Goal: Task Accomplishment & Management: Complete application form

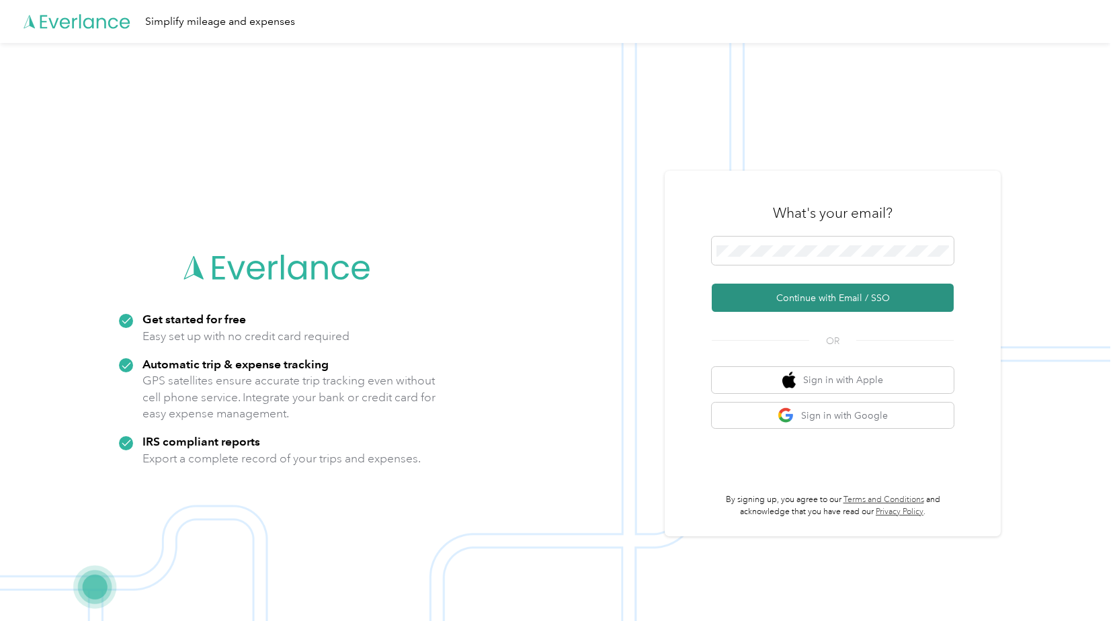
click at [782, 294] on button "Continue with Email / SSO" at bounding box center [833, 298] width 242 height 28
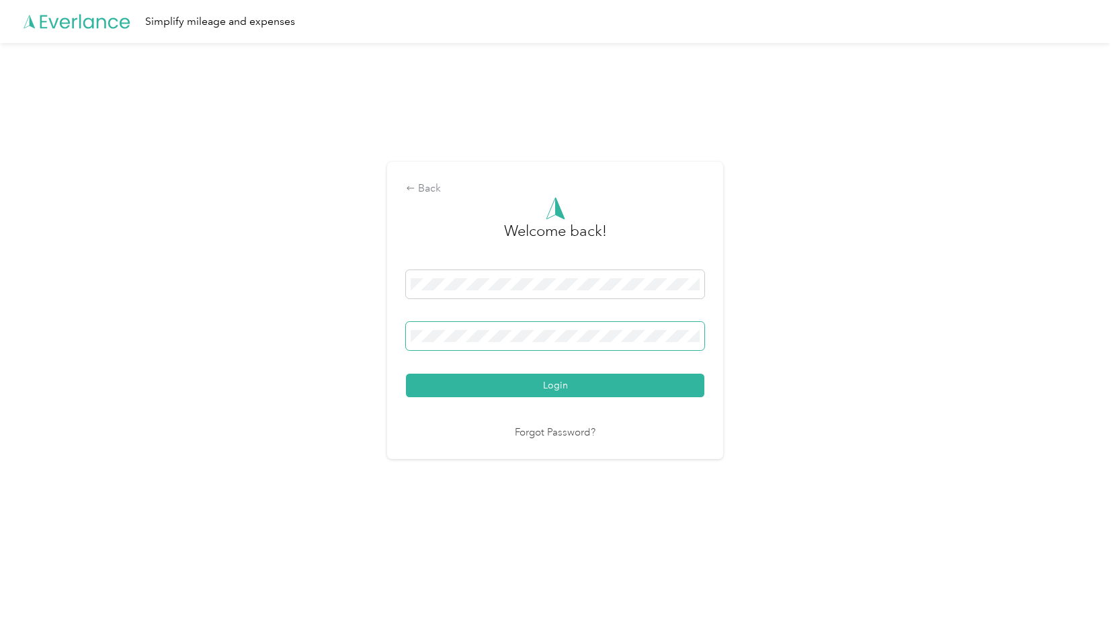
click at [406, 374] on button "Login" at bounding box center [555, 386] width 298 height 24
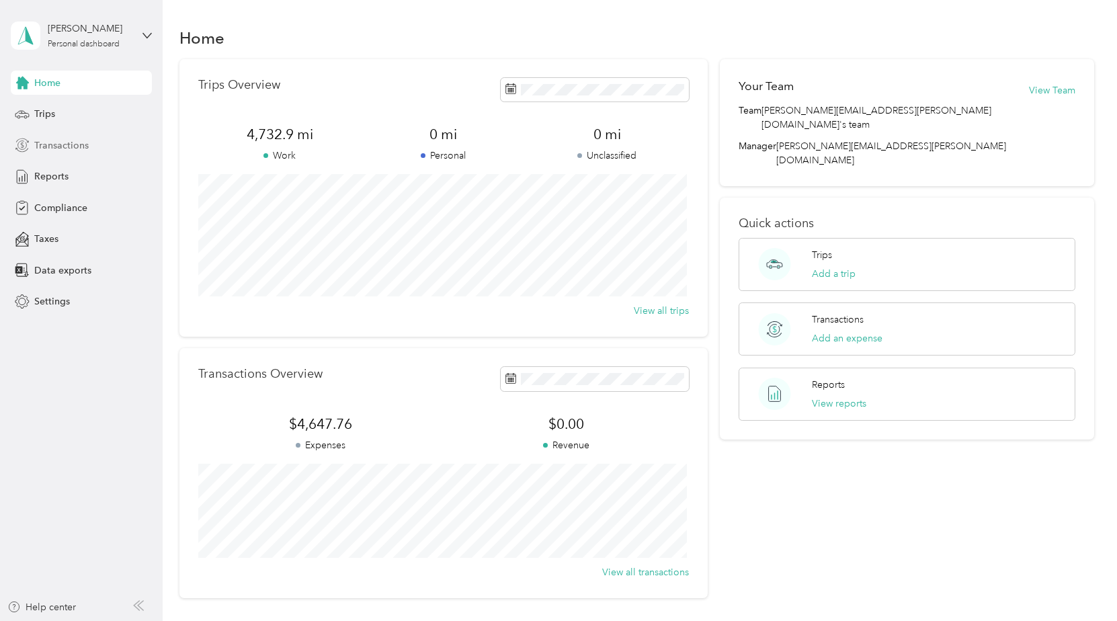
click at [52, 140] on span "Transactions" at bounding box center [61, 145] width 54 height 14
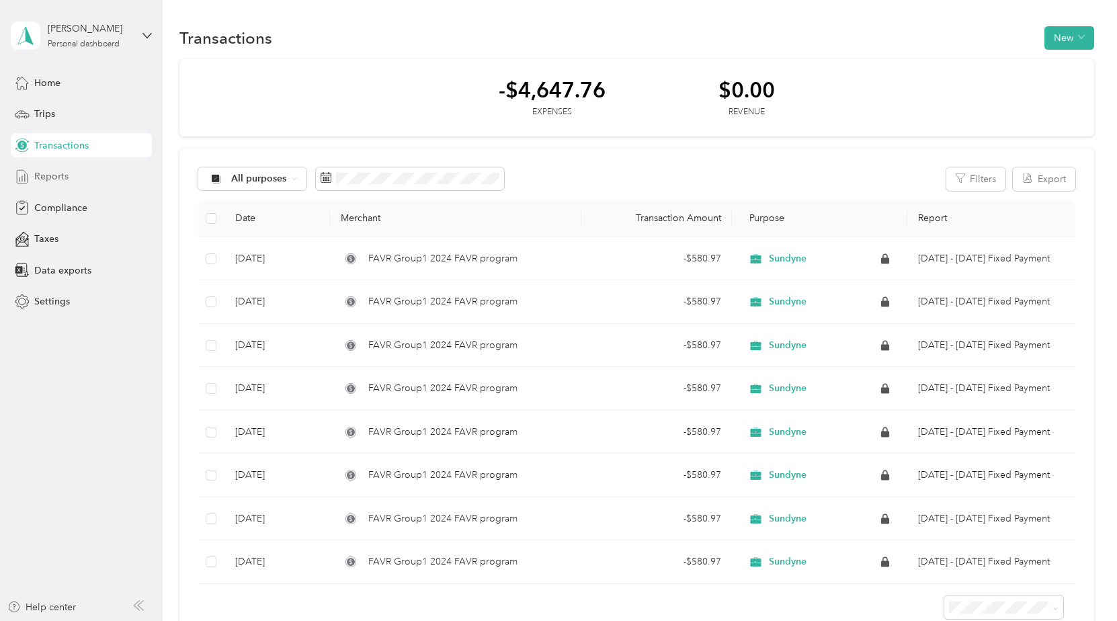
click at [41, 175] on span "Reports" at bounding box center [51, 176] width 34 height 14
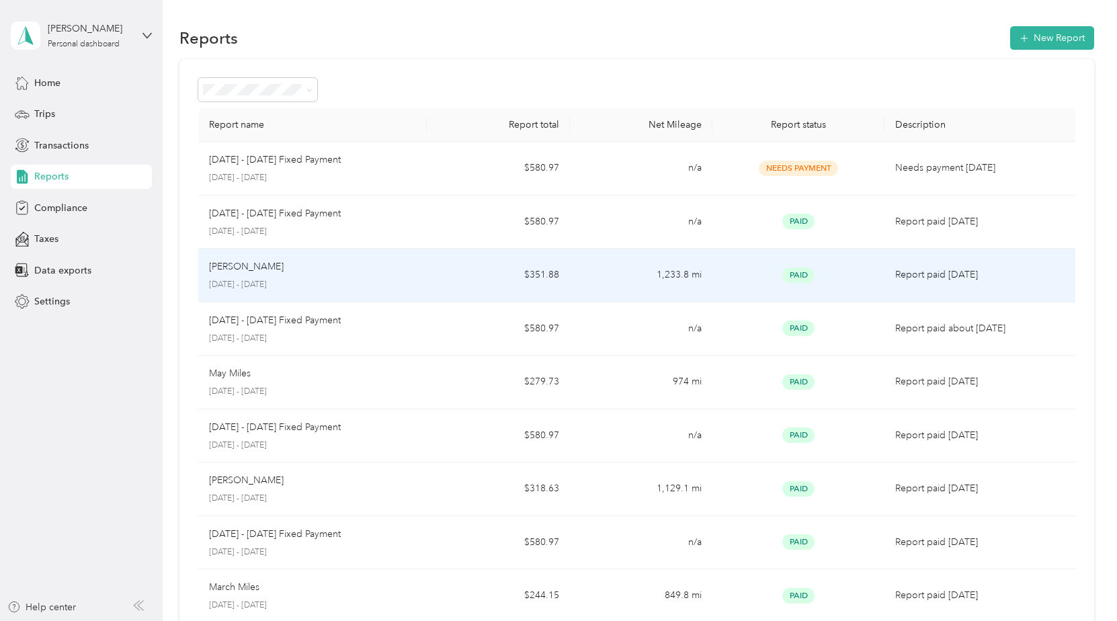
click at [259, 275] on div "[PERSON_NAME] [DATE] - [DATE]" at bounding box center [312, 275] width 207 height 32
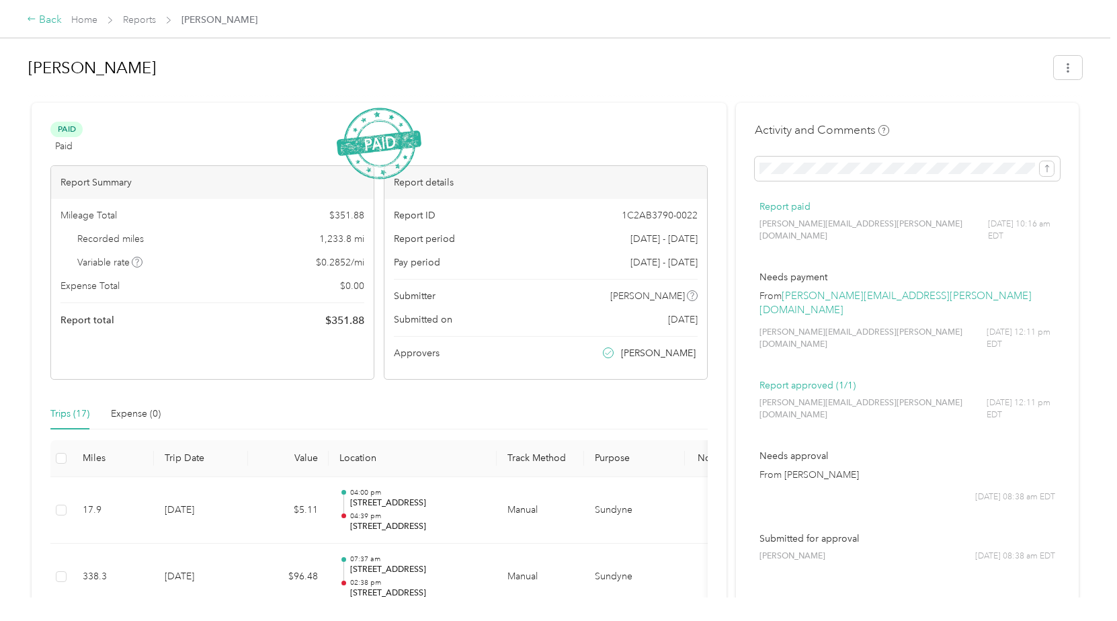
click at [48, 20] on div "Back" at bounding box center [44, 20] width 35 height 16
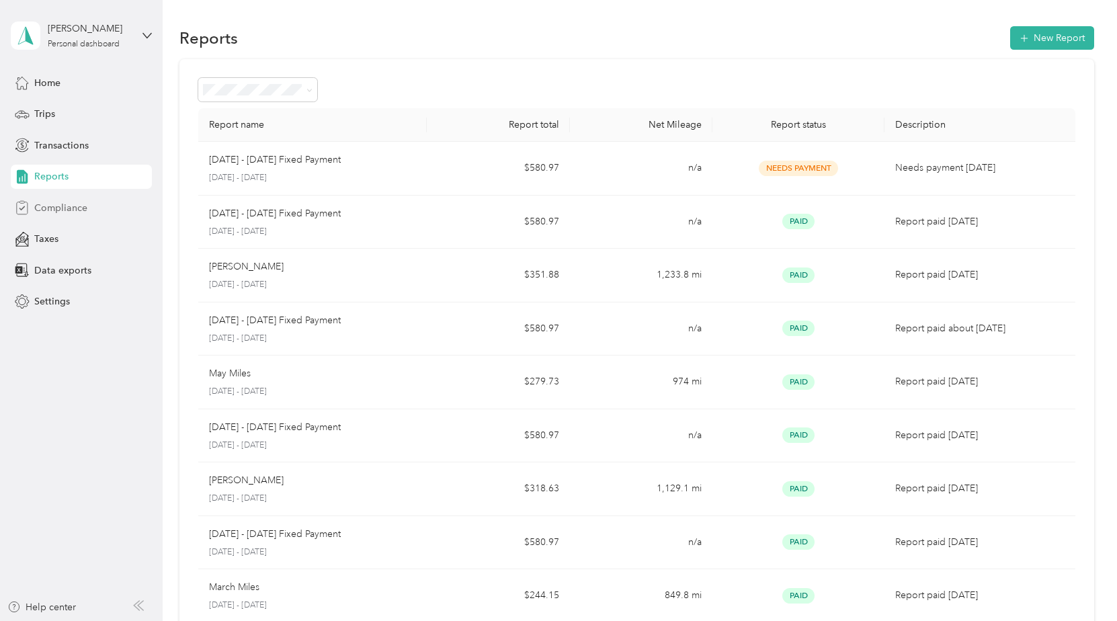
click at [42, 204] on span "Compliance" at bounding box center [60, 208] width 53 height 14
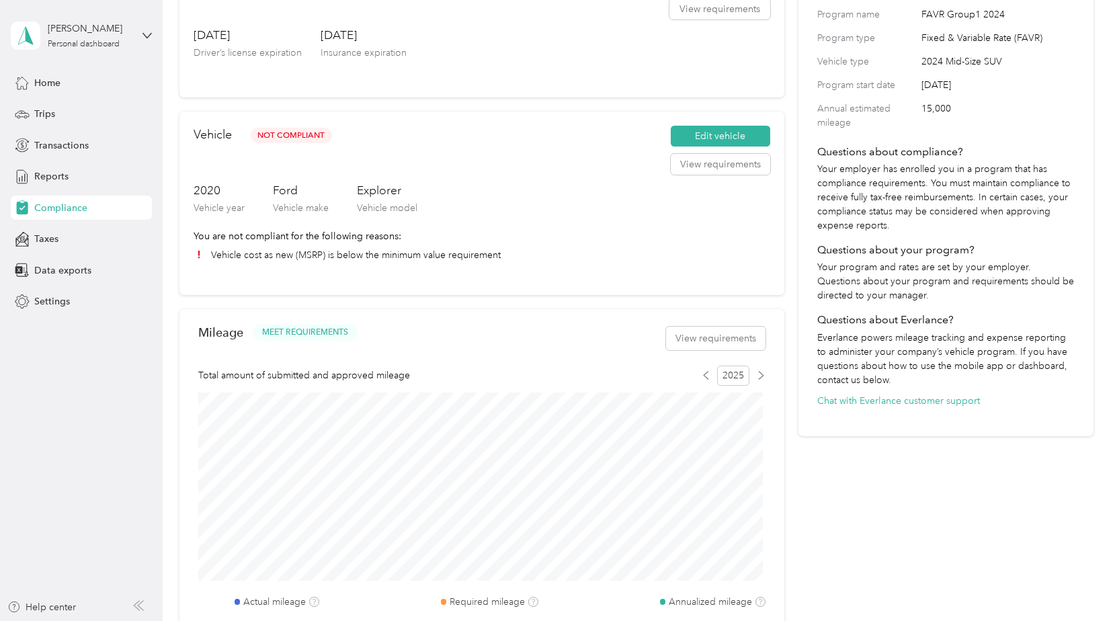
scroll to position [202, 0]
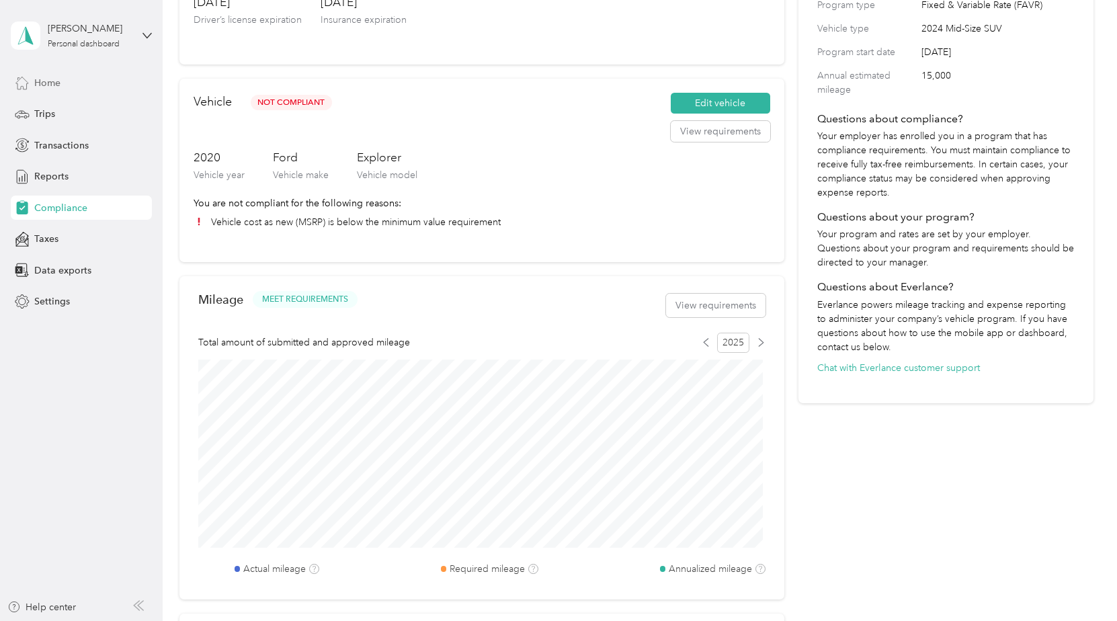
click at [50, 81] on span "Home" at bounding box center [47, 83] width 26 height 14
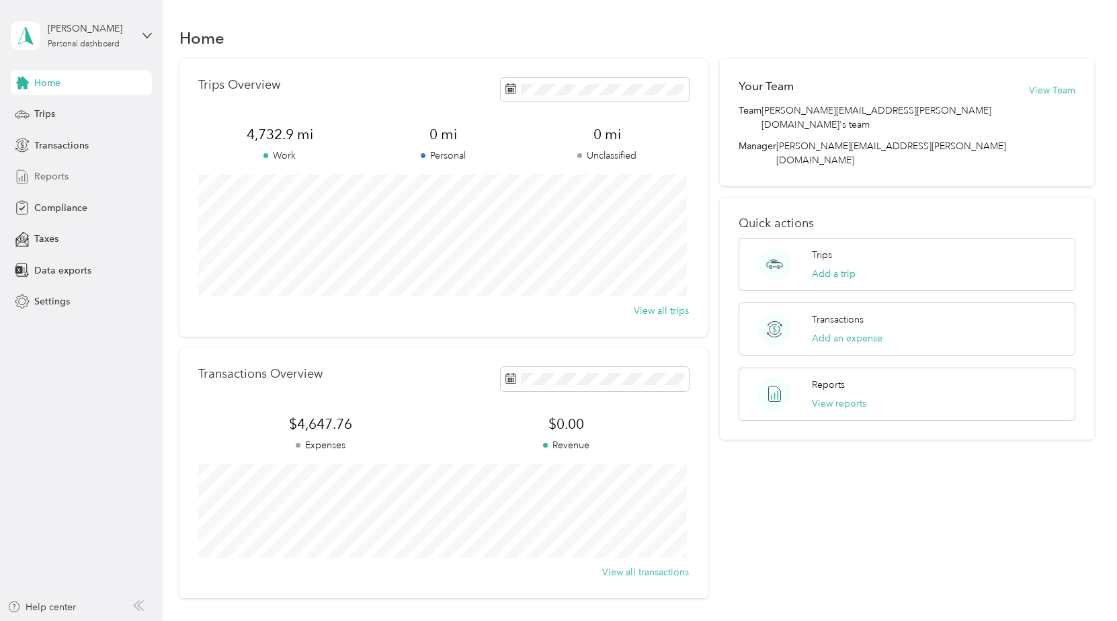
click at [54, 176] on span "Reports" at bounding box center [51, 176] width 34 height 14
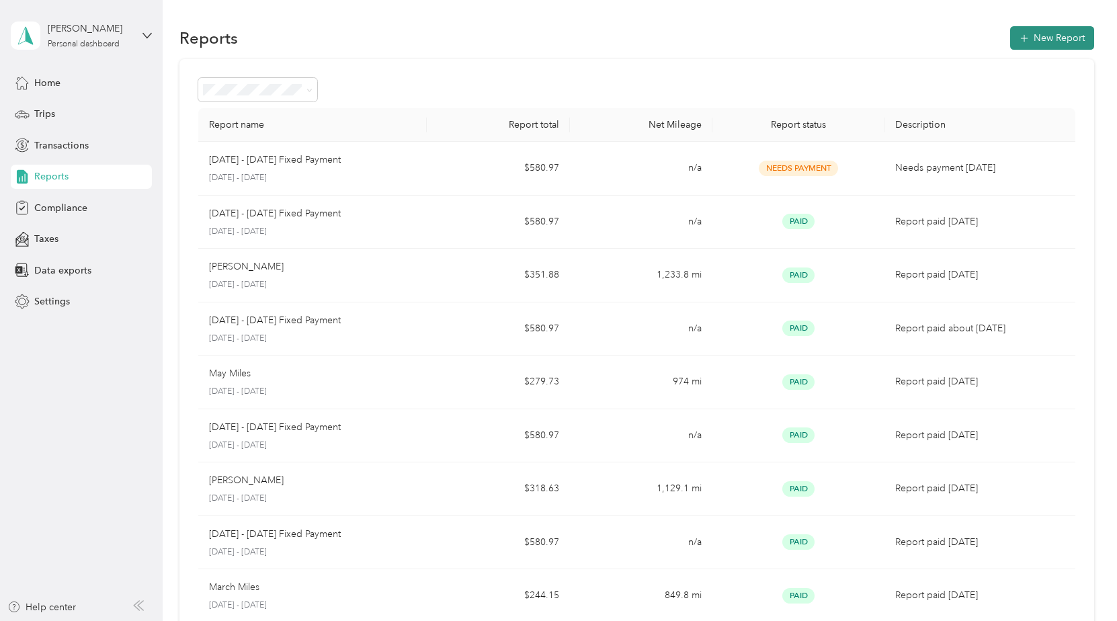
click at [1045, 37] on button "New Report" at bounding box center [1052, 38] width 84 height 24
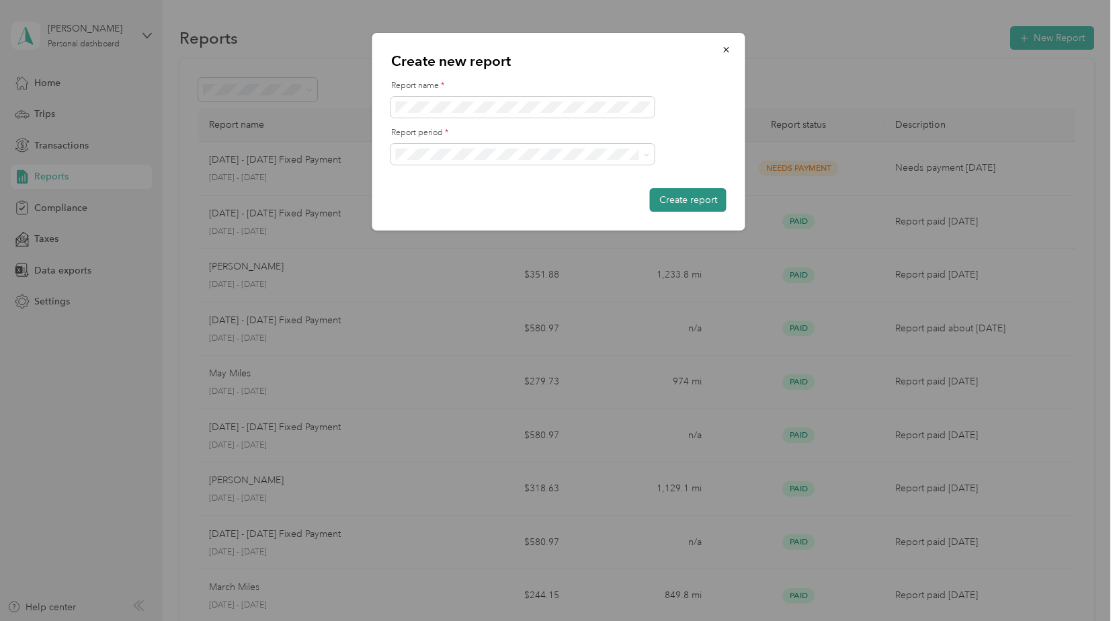
click at [705, 198] on button "Create report" at bounding box center [688, 200] width 77 height 24
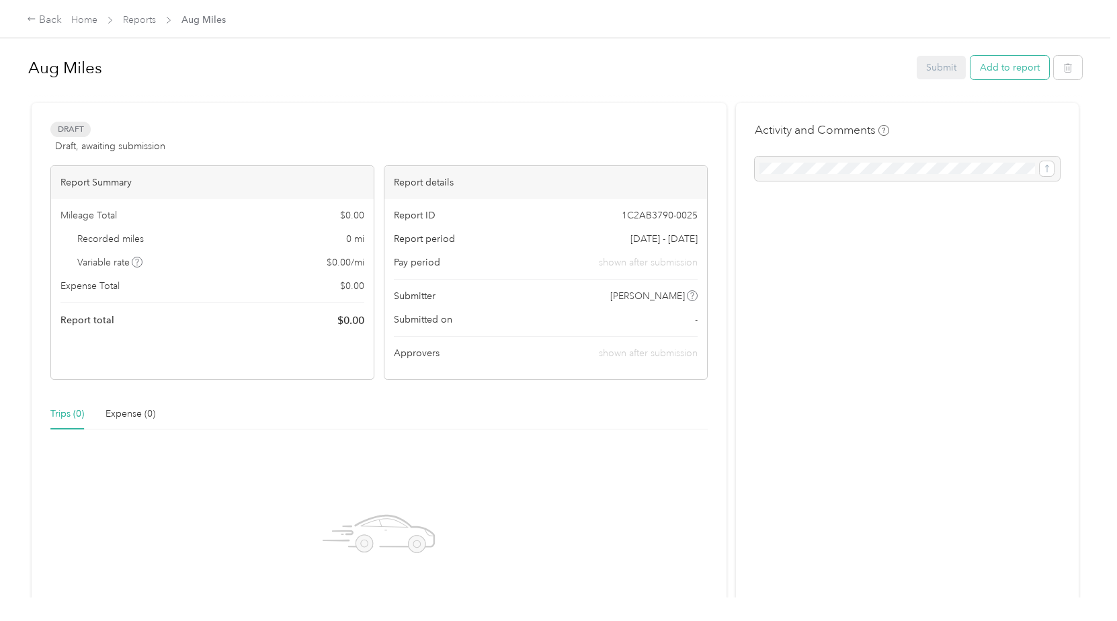
click at [1033, 69] on button "Add to report" at bounding box center [1009, 68] width 79 height 24
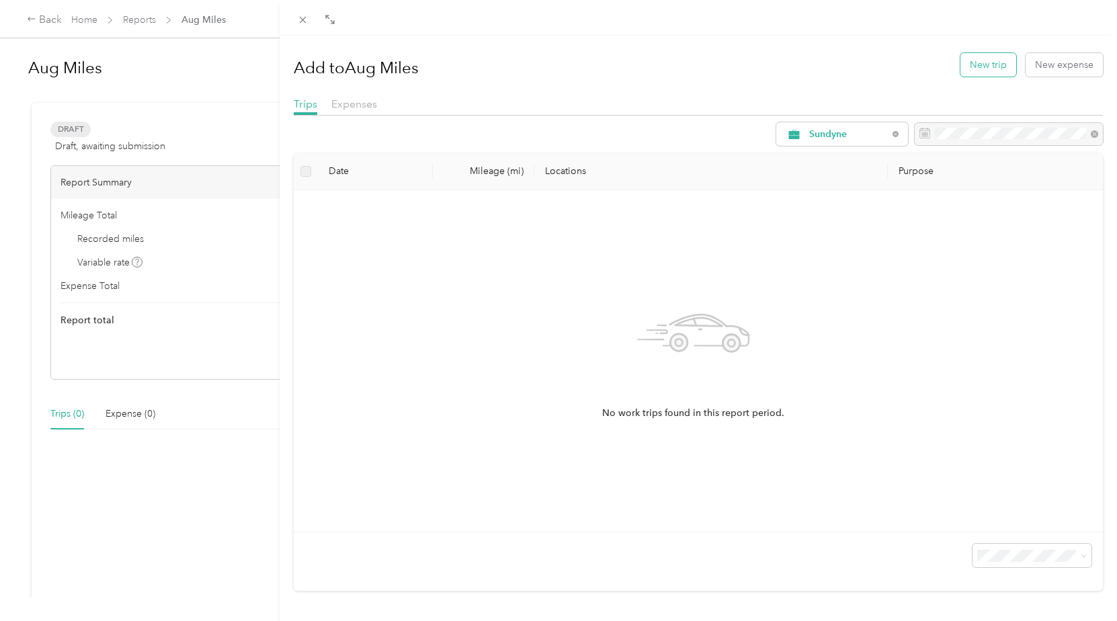
click at [980, 62] on button "New trip" at bounding box center [988, 65] width 56 height 24
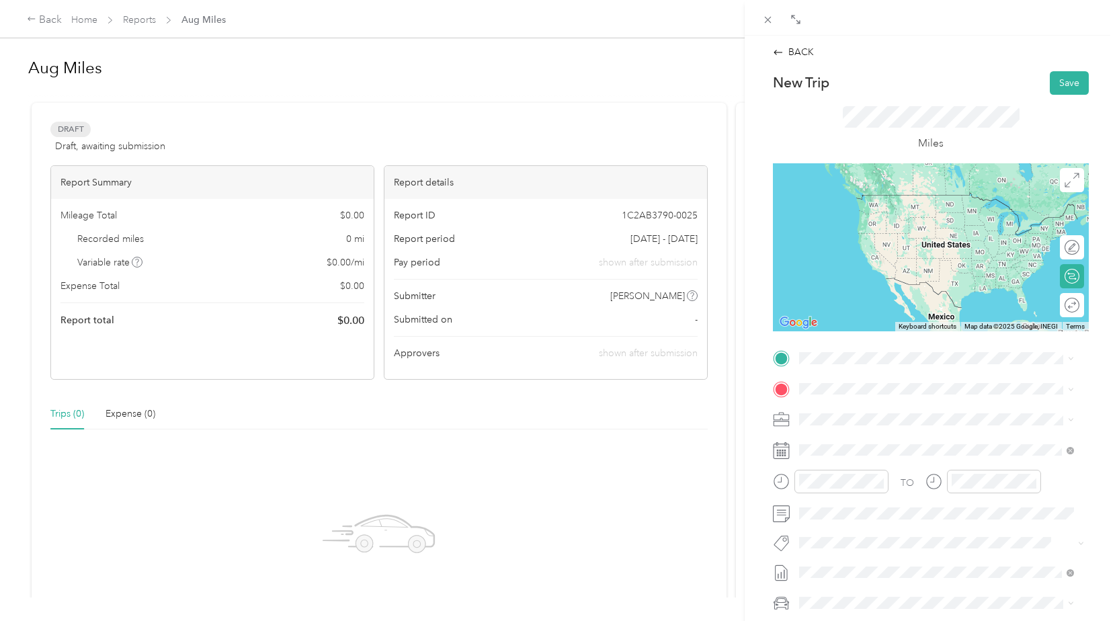
click at [872, 411] on span "[STREET_ADDRESS][US_STATE]" at bounding box center [891, 405] width 134 height 12
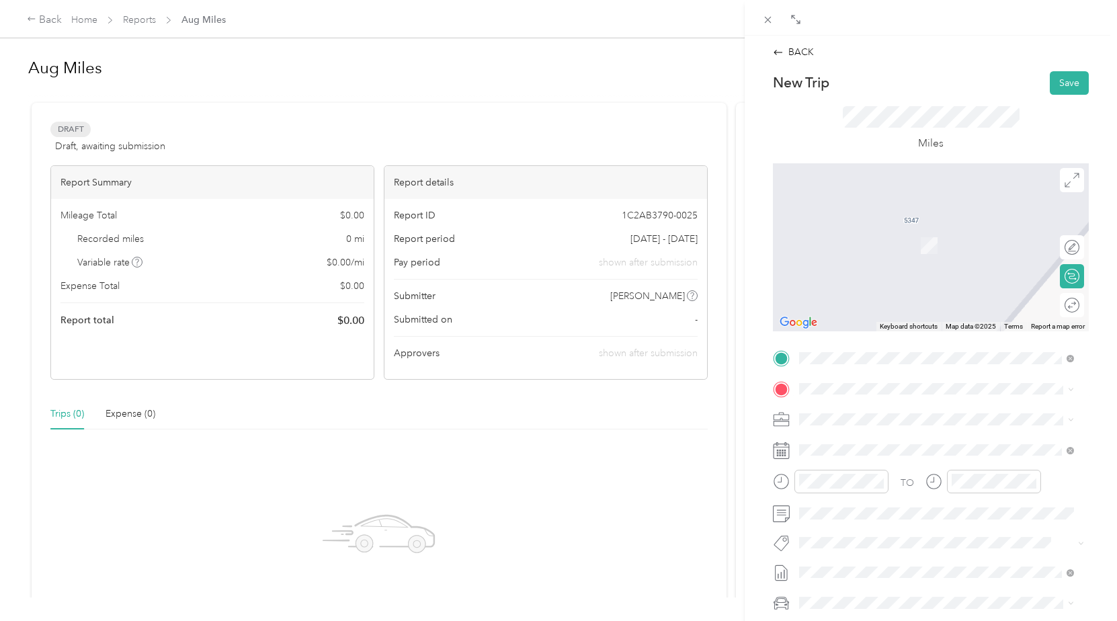
click at [881, 450] on li "[GEOGRAPHIC_DATA][US_STATE]" at bounding box center [936, 437] width 284 height 28
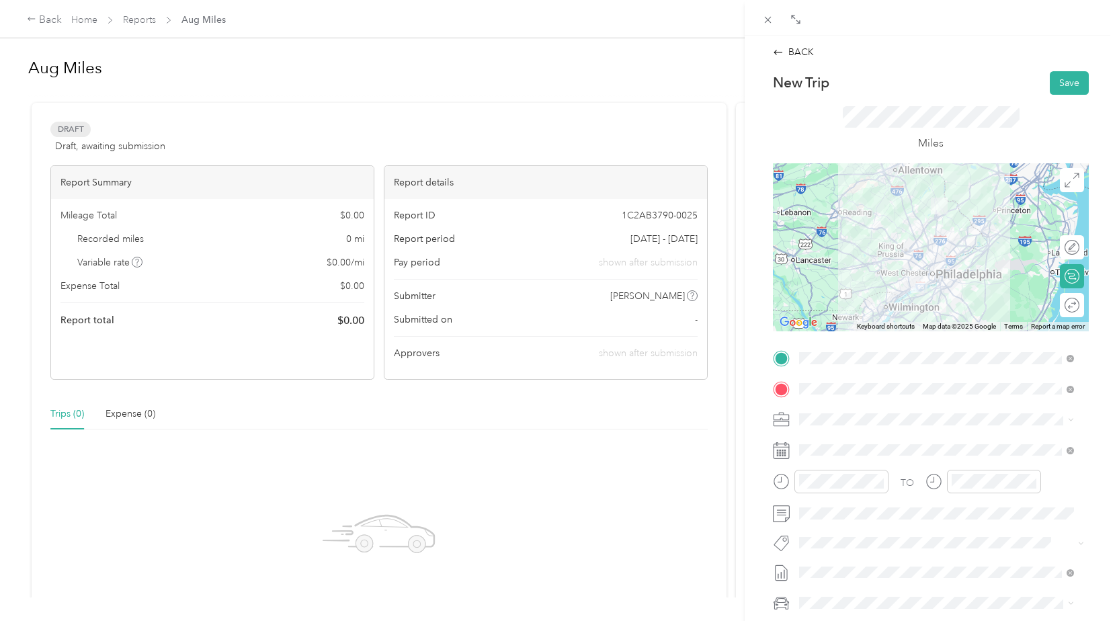
click at [958, 251] on div at bounding box center [931, 247] width 316 height 168
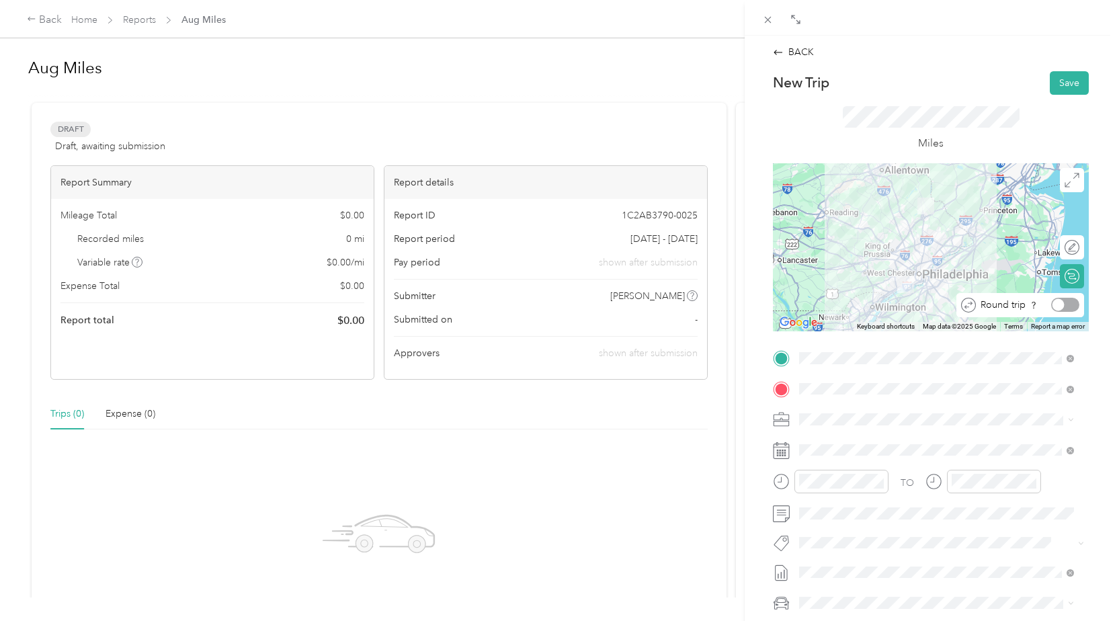
click at [1062, 302] on div at bounding box center [1065, 305] width 28 height 14
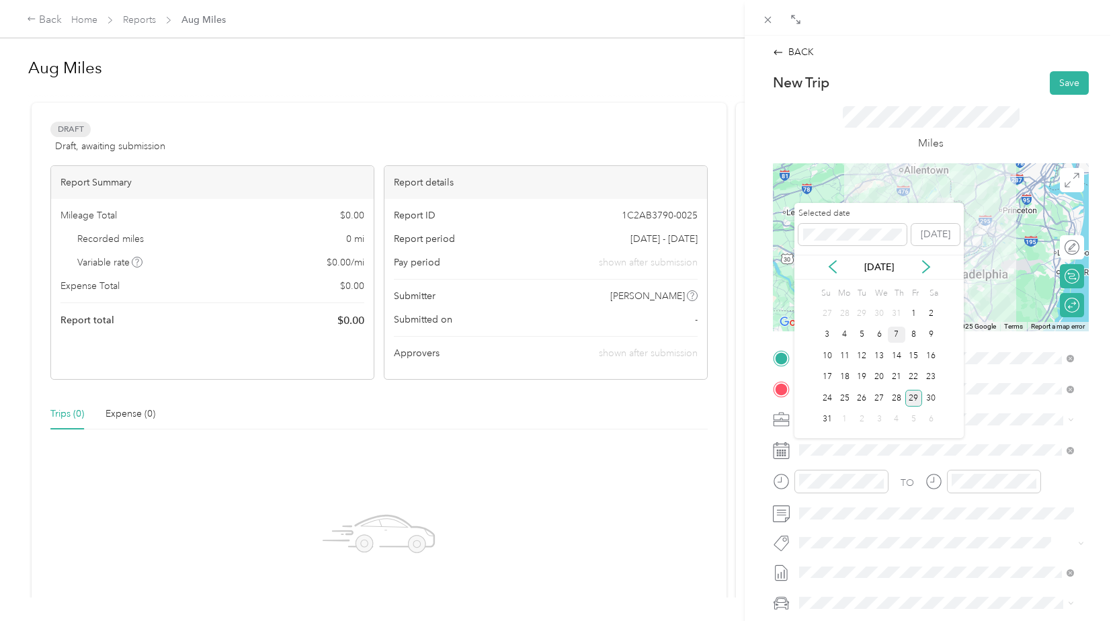
click at [896, 331] on div "7" at bounding box center [896, 335] width 17 height 17
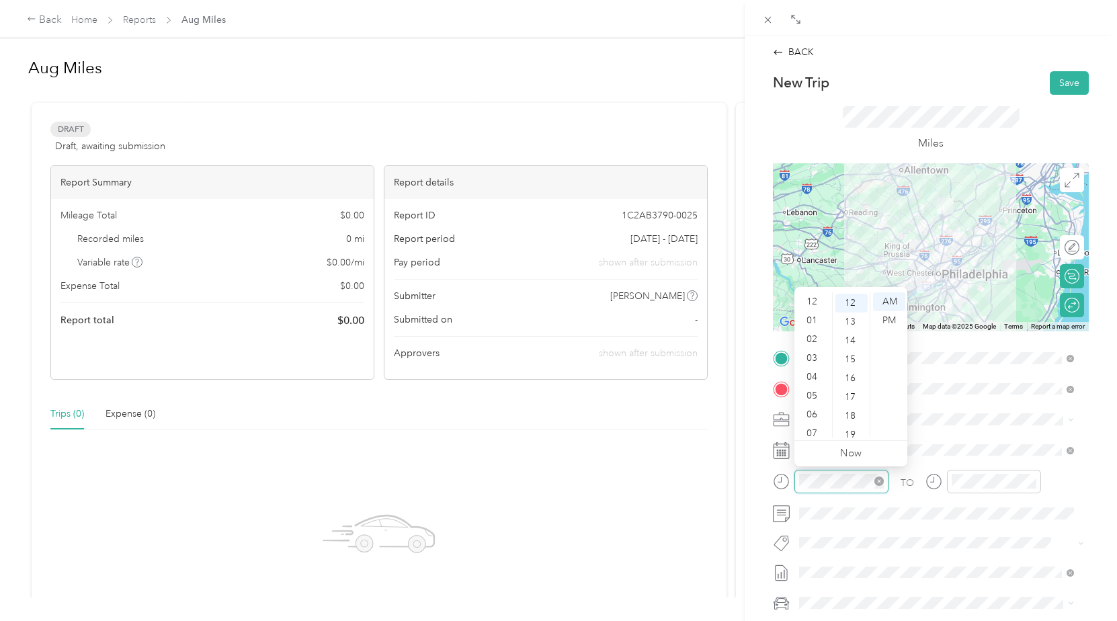
scroll to position [81, 0]
click at [810, 349] on div "07" at bounding box center [813, 352] width 32 height 19
click at [854, 303] on div "12" at bounding box center [851, 301] width 32 height 19
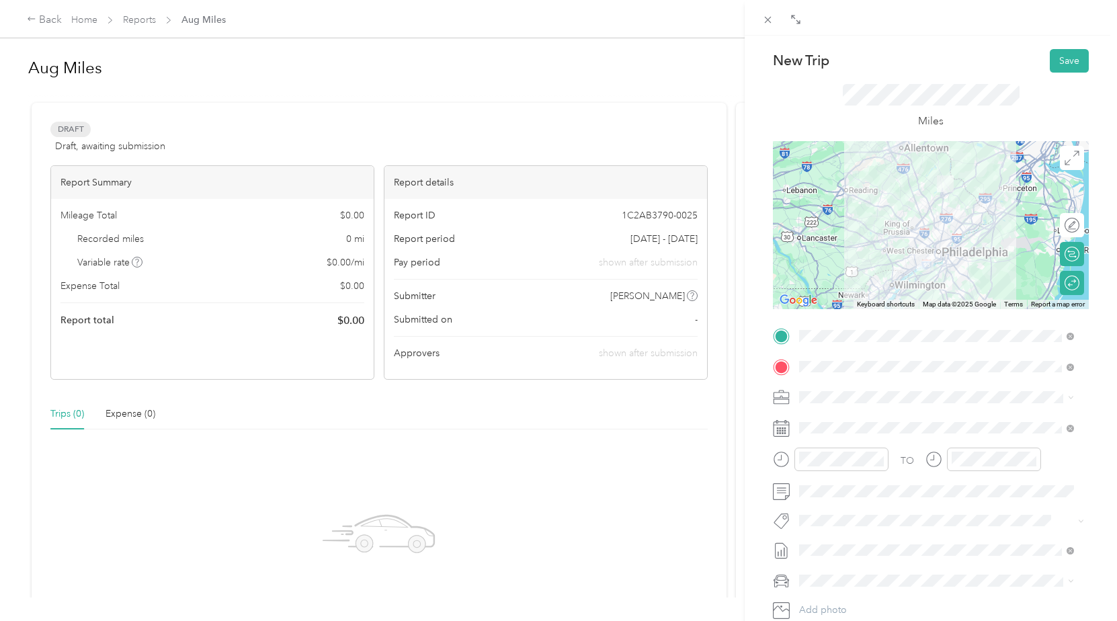
scroll to position [0, 0]
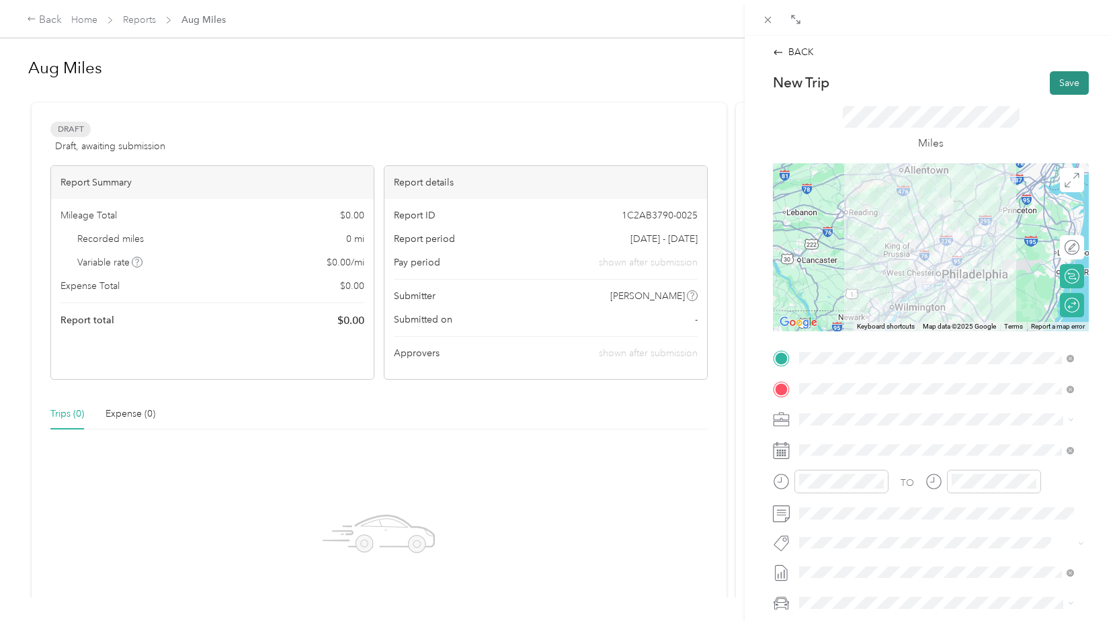
click at [1058, 76] on button "Save" at bounding box center [1069, 83] width 39 height 24
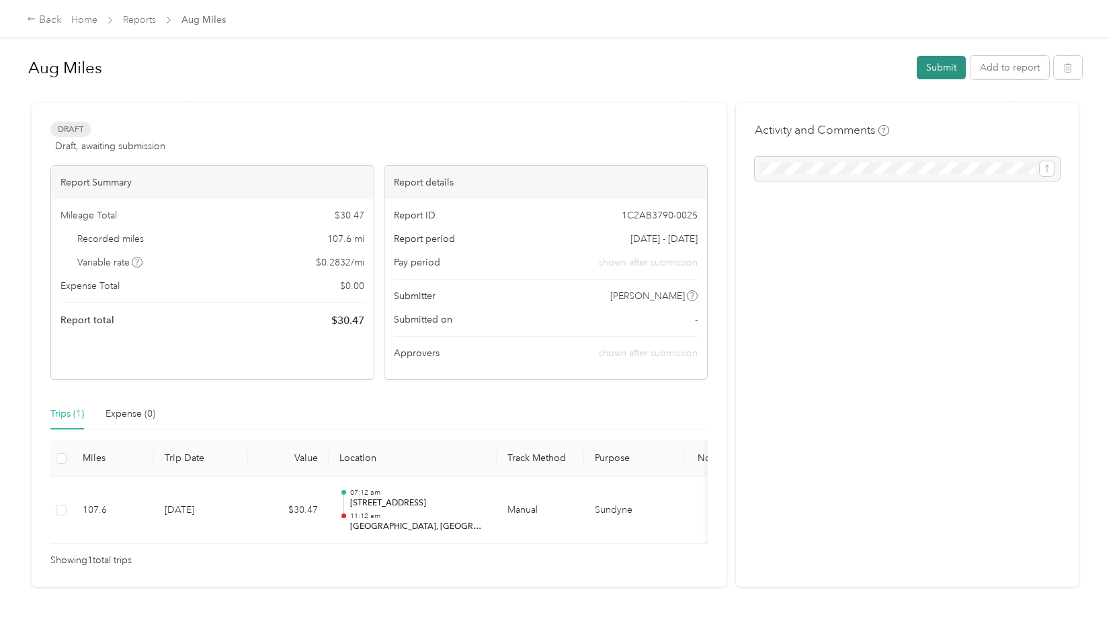
click at [945, 67] on button "Submit" at bounding box center [940, 68] width 49 height 24
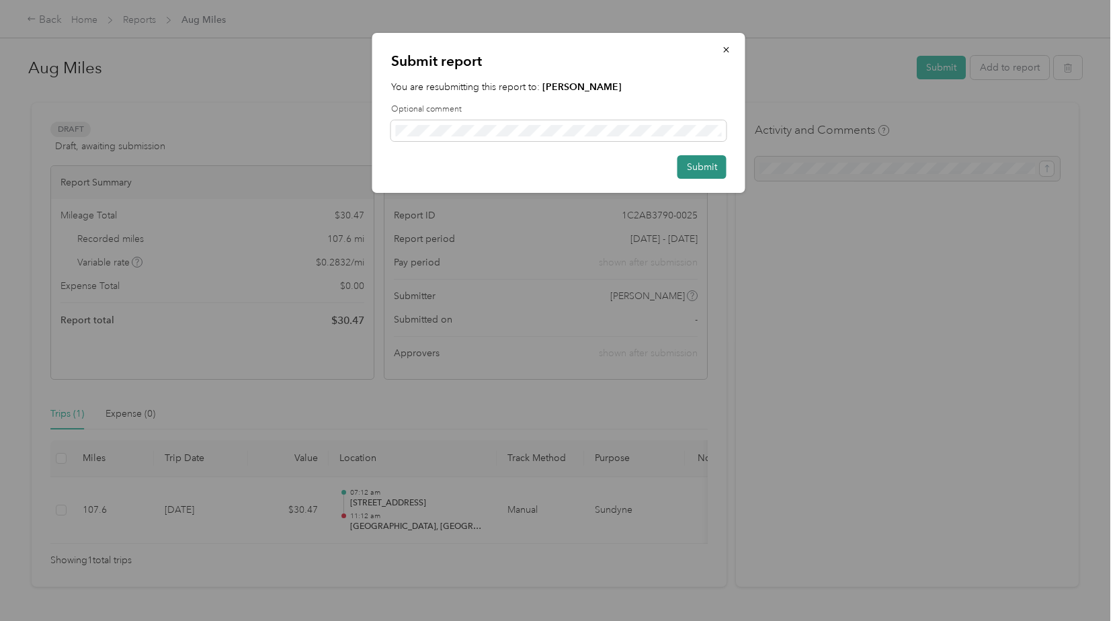
click at [709, 174] on button "Submit" at bounding box center [701, 167] width 49 height 24
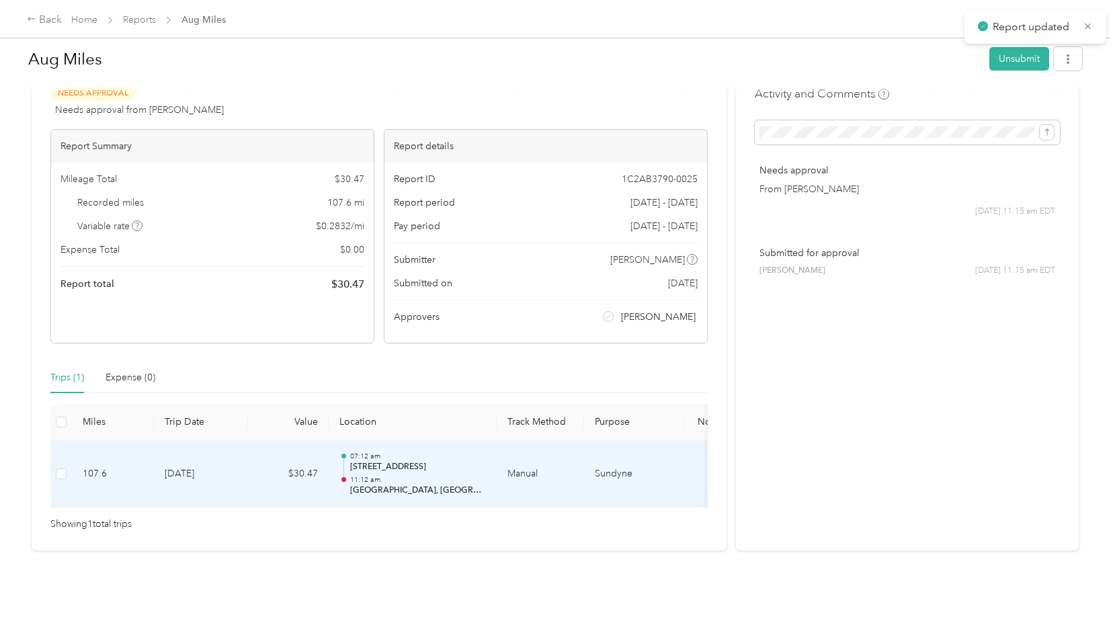
scroll to position [56, 0]
